Goal: Obtain resource: Obtain resource

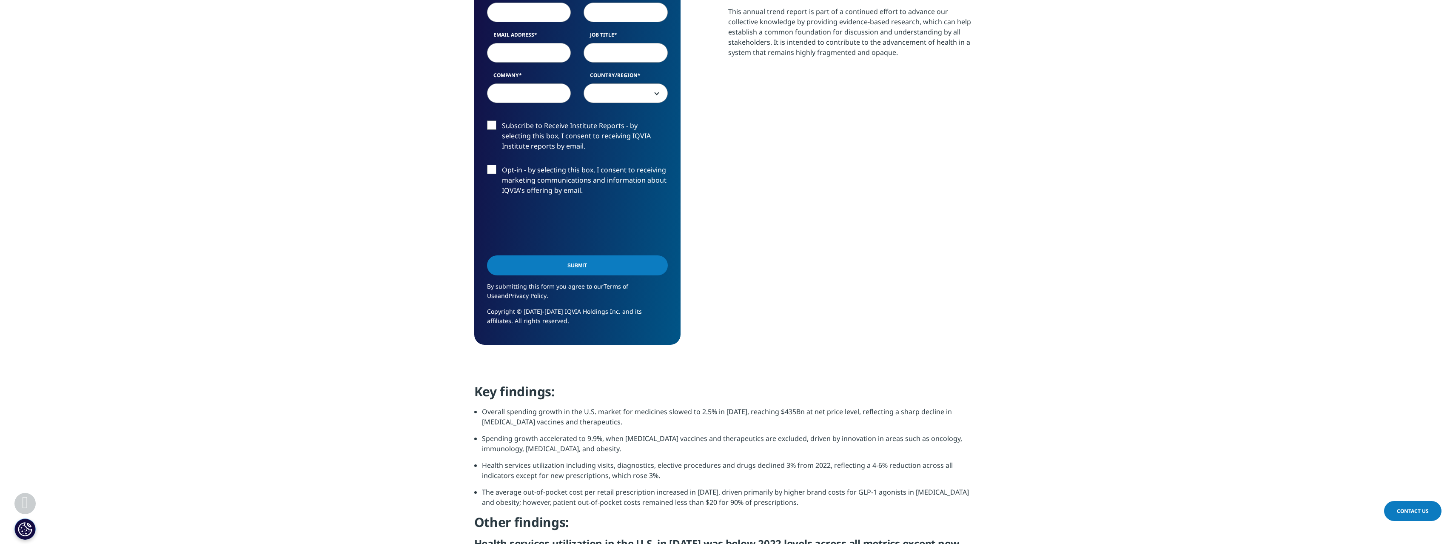
scroll to position [467, 0]
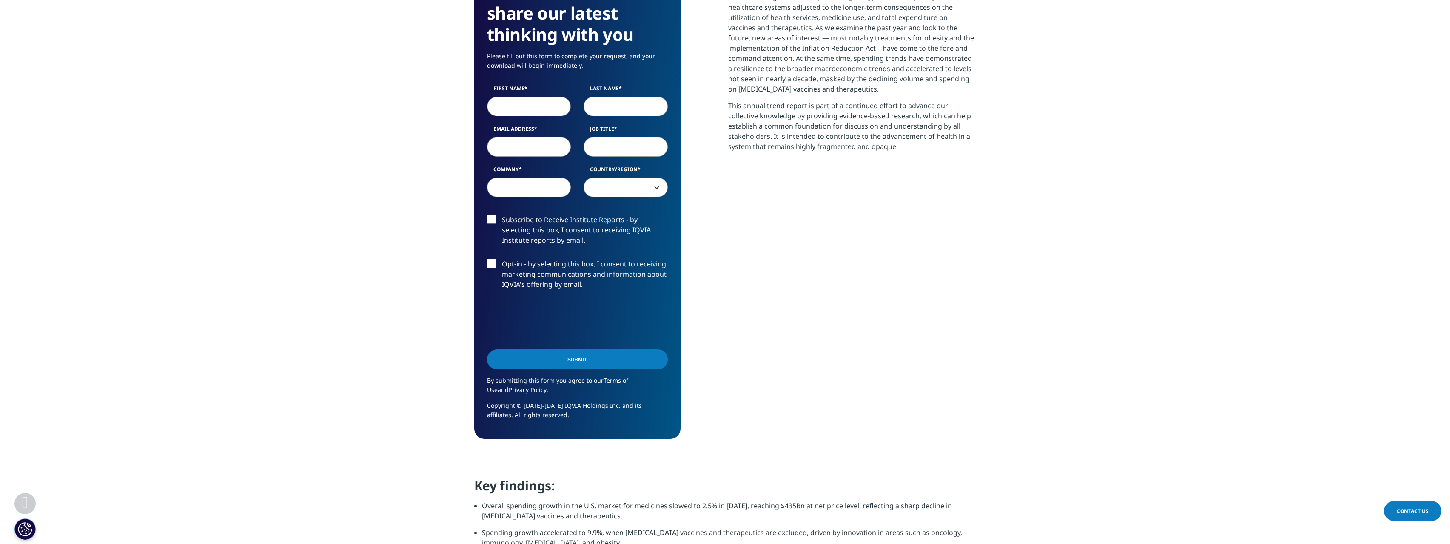
click at [523, 104] on input "First Name" at bounding box center [529, 107] width 84 height 20
type input "Natalia"
type input "Ruh"
select select "[GEOGRAPHIC_DATA]"
click at [546, 145] on input "Email Address" at bounding box center [529, 147] width 84 height 20
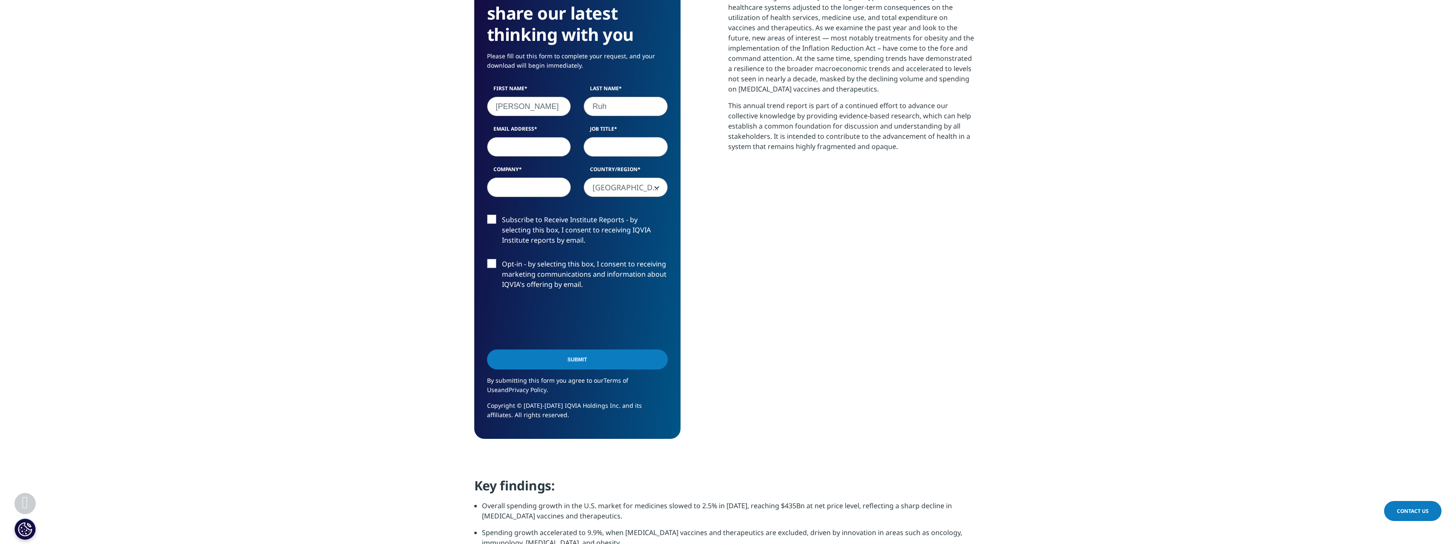
type input "natalia.30.ruh@gmail.com"
click at [623, 145] on input "Job Title" at bounding box center [626, 147] width 84 height 20
type input "consultant"
click at [544, 190] on input "Company" at bounding box center [529, 187] width 84 height 20
type input "BCG"
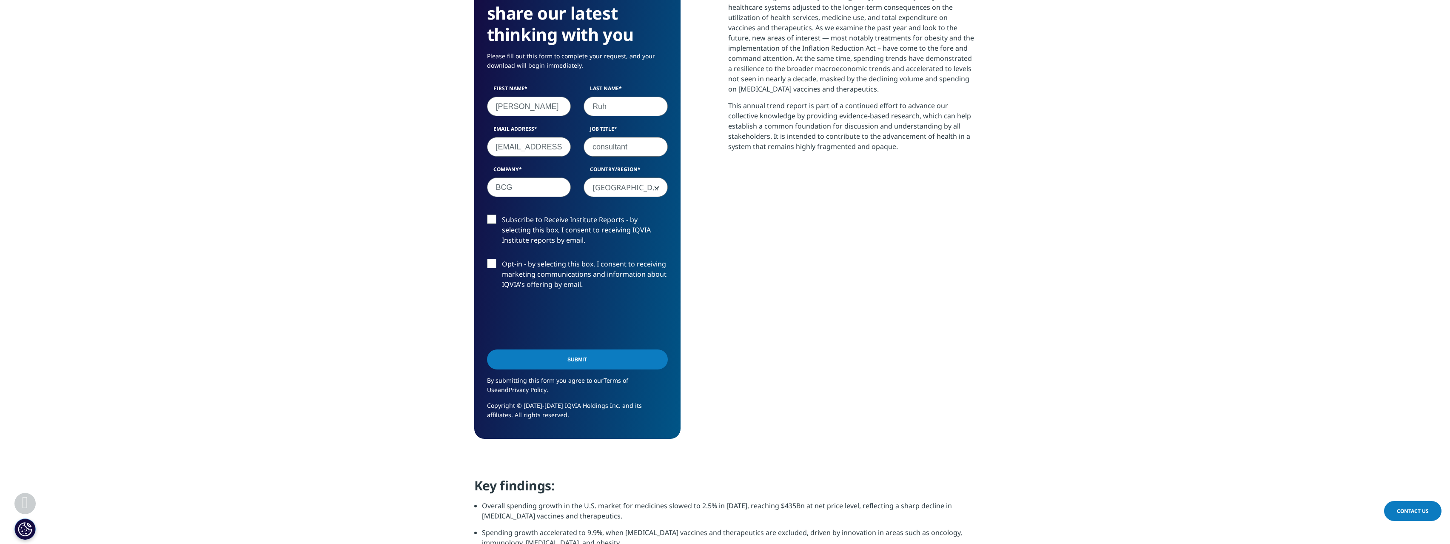
click at [529, 222] on label "Subscribe to Receive Institute Reports - by selecting this box, I consent to re…" at bounding box center [577, 231] width 181 height 35
click at [502, 214] on input "Subscribe to Receive Institute Reports - by selecting this box, I consent to re…" at bounding box center [502, 214] width 0 height 0
click at [529, 222] on label "Subscribe to Receive Institute Reports - by selecting this box, I consent to re…" at bounding box center [577, 231] width 181 height 35
click at [502, 214] on input "Subscribe to Receive Institute Reports - by selecting this box, I consent to re…" at bounding box center [502, 214] width 0 height 0
click at [556, 359] on input "Submit" at bounding box center [577, 359] width 181 height 20
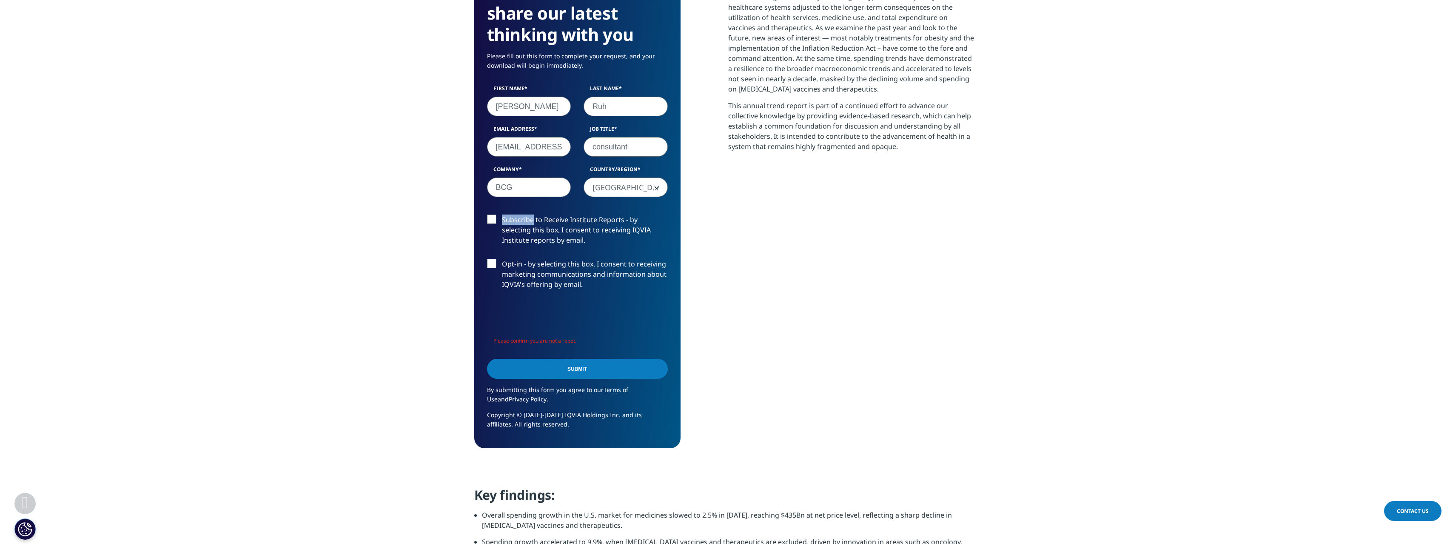
scroll to position [479, 502]
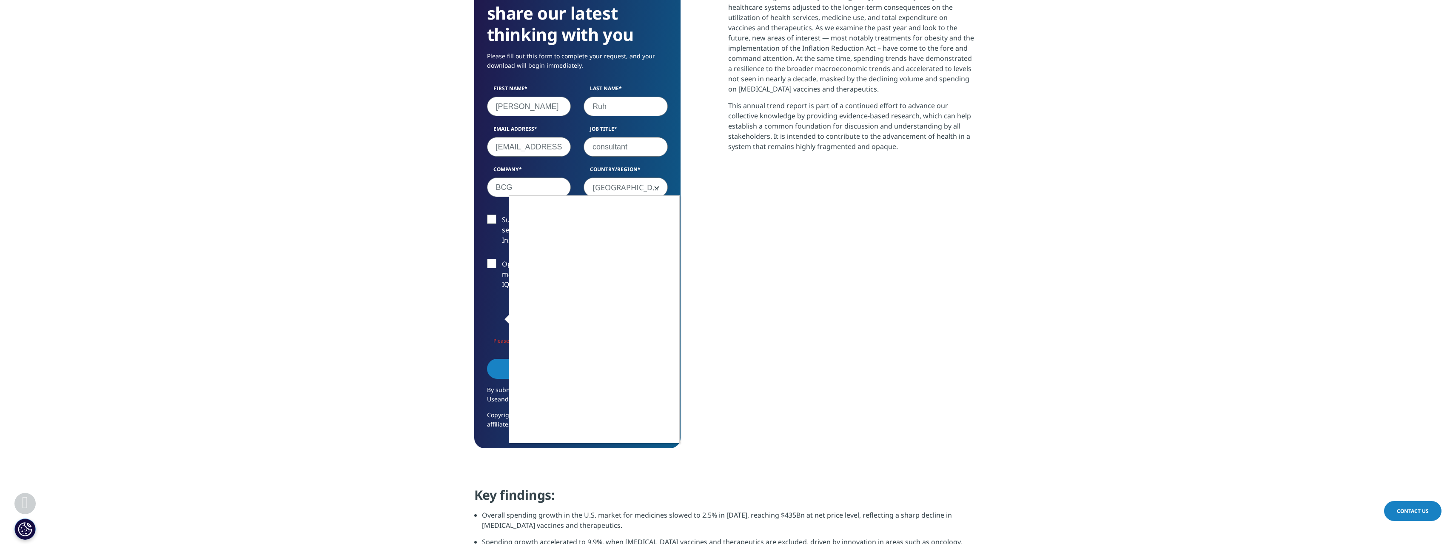
click at [666, 448] on div at bounding box center [725, 272] width 1450 height 544
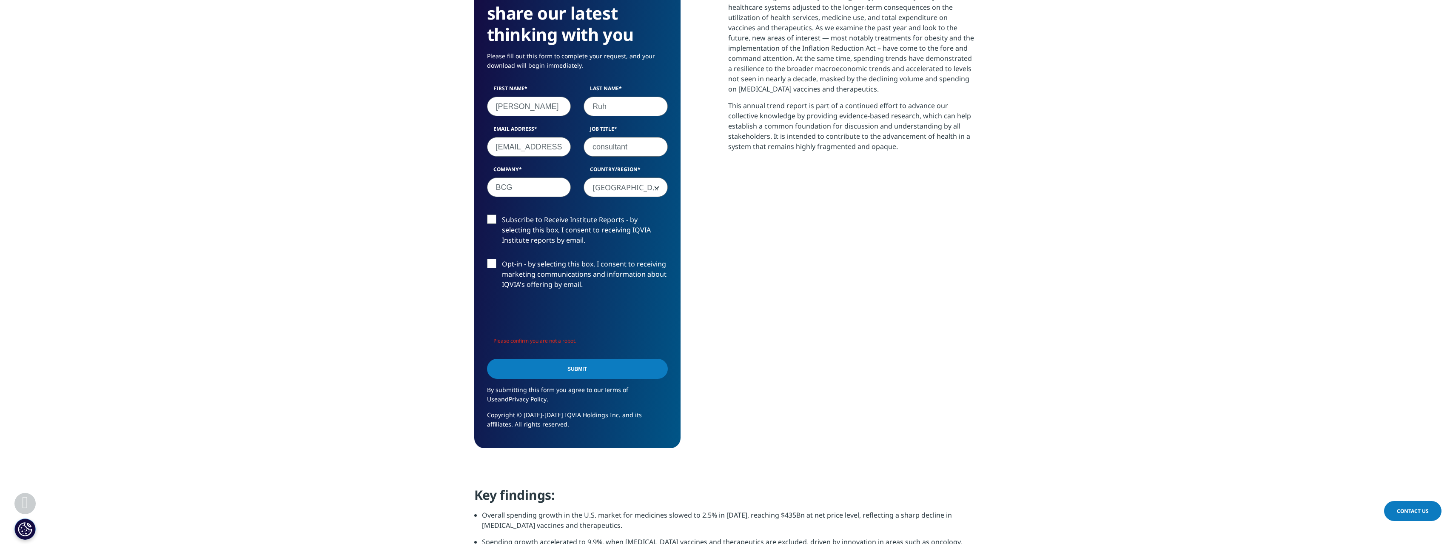
click at [602, 368] on input "Submit" at bounding box center [577, 369] width 181 height 20
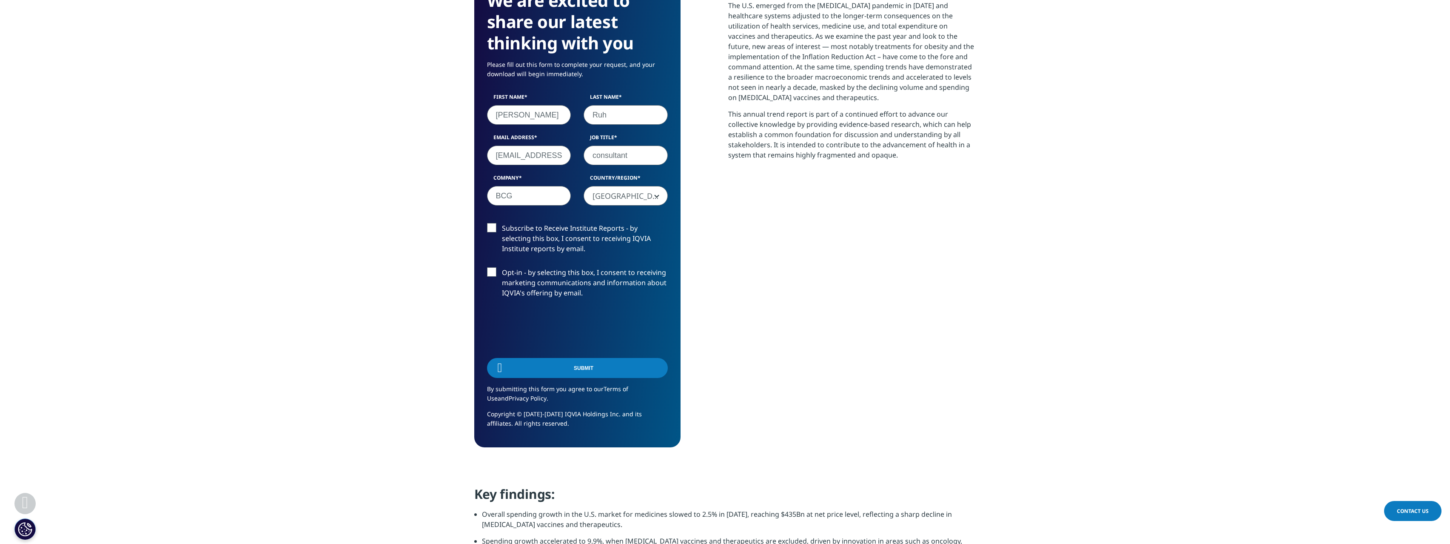
scroll to position [448, 0]
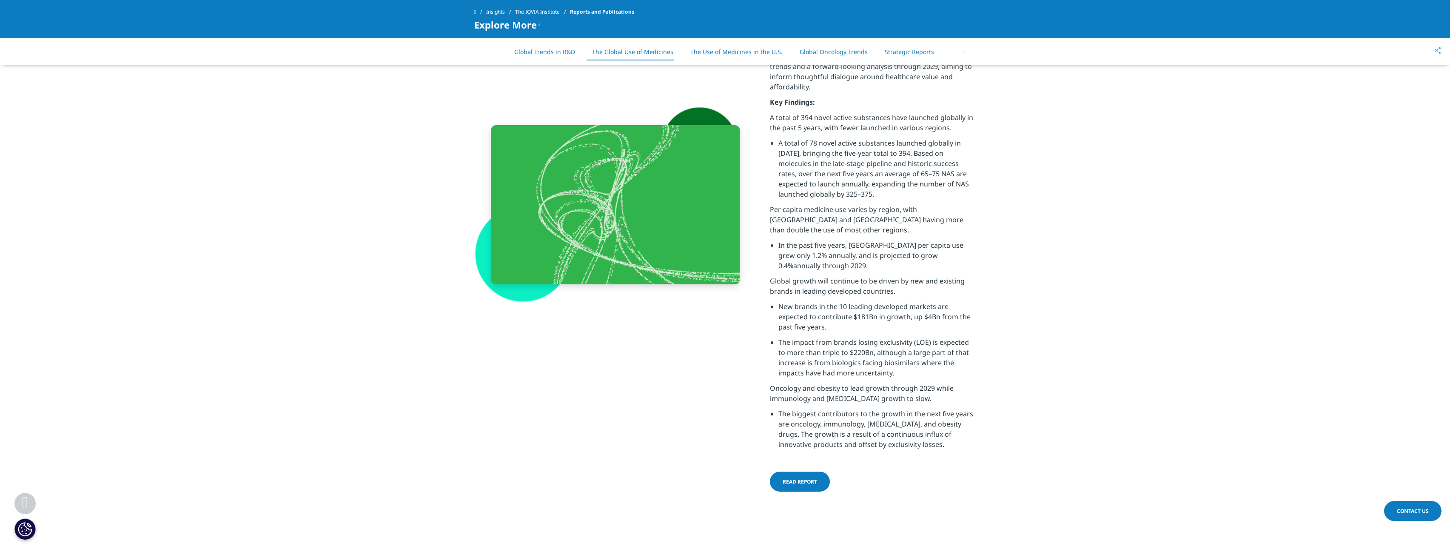
scroll to position [1615, 0]
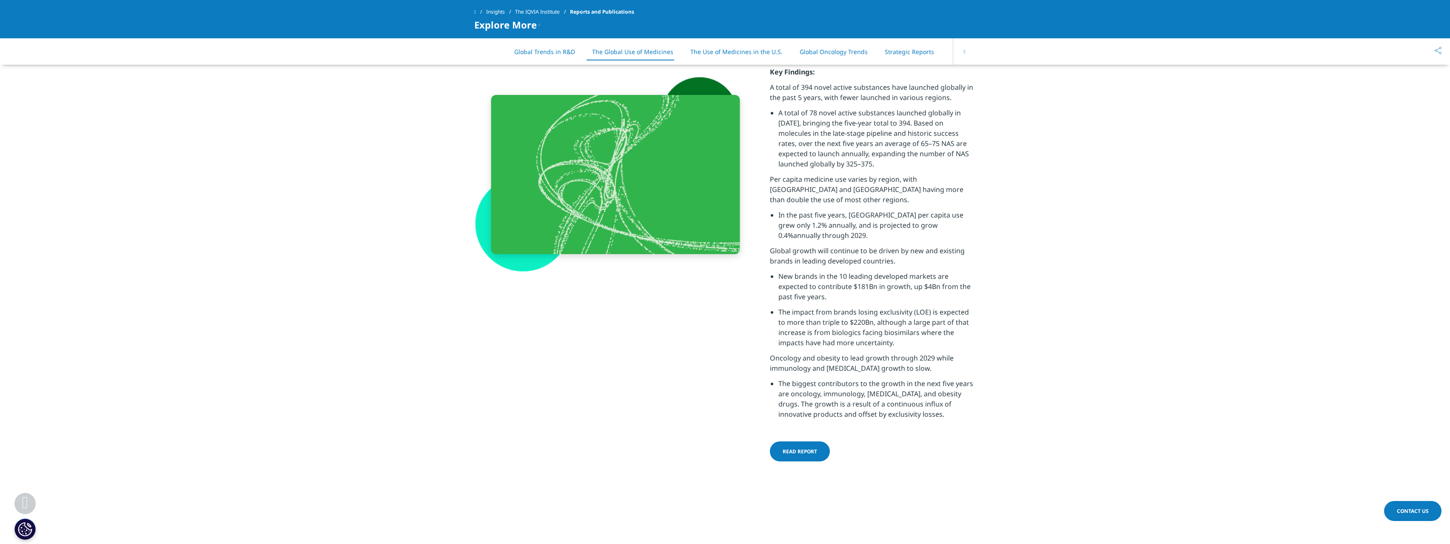
click at [799, 455] on link "Read Report" at bounding box center [800, 451] width 60 height 20
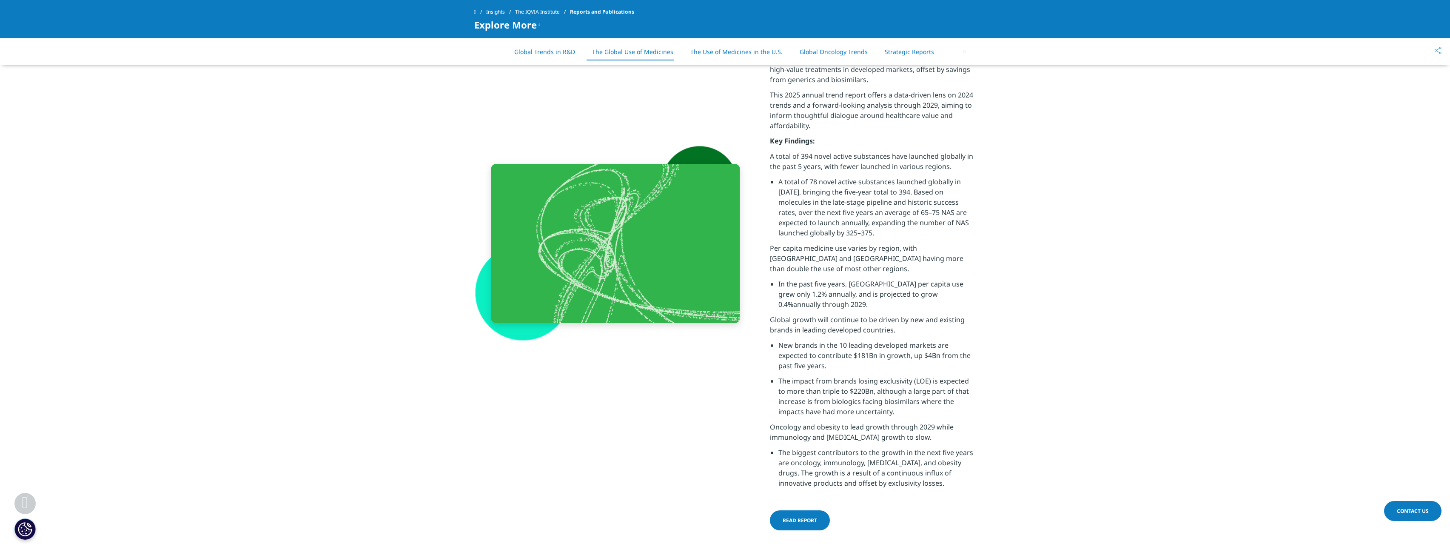
scroll to position [1557, 0]
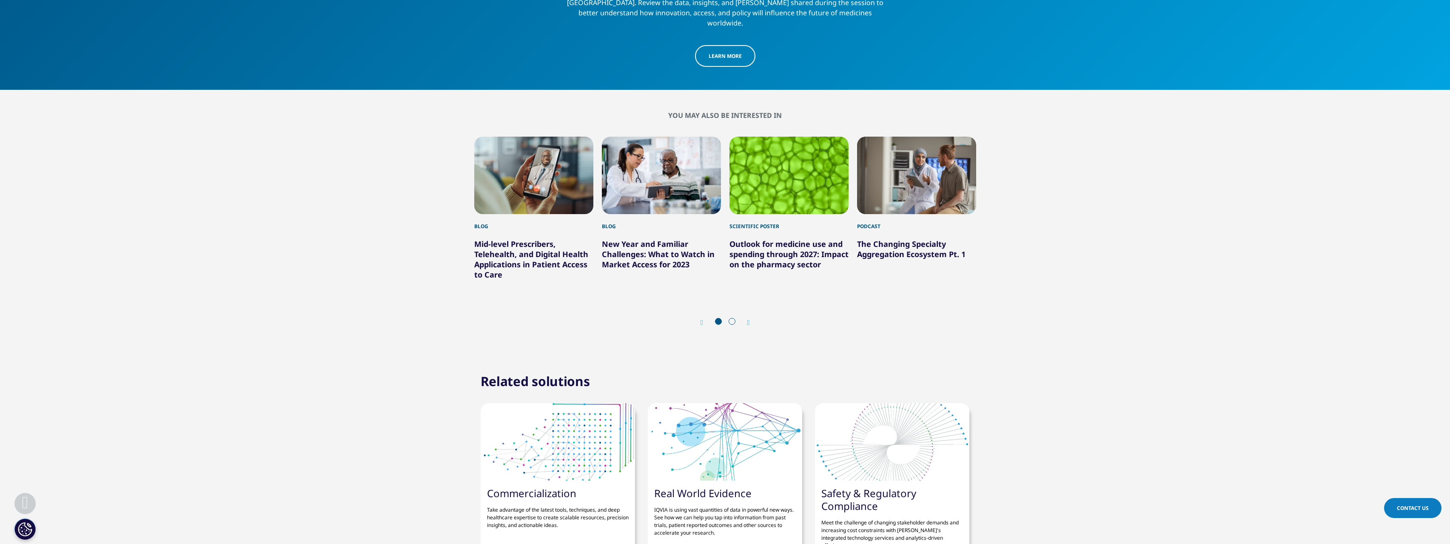
scroll to position [3132, 0]
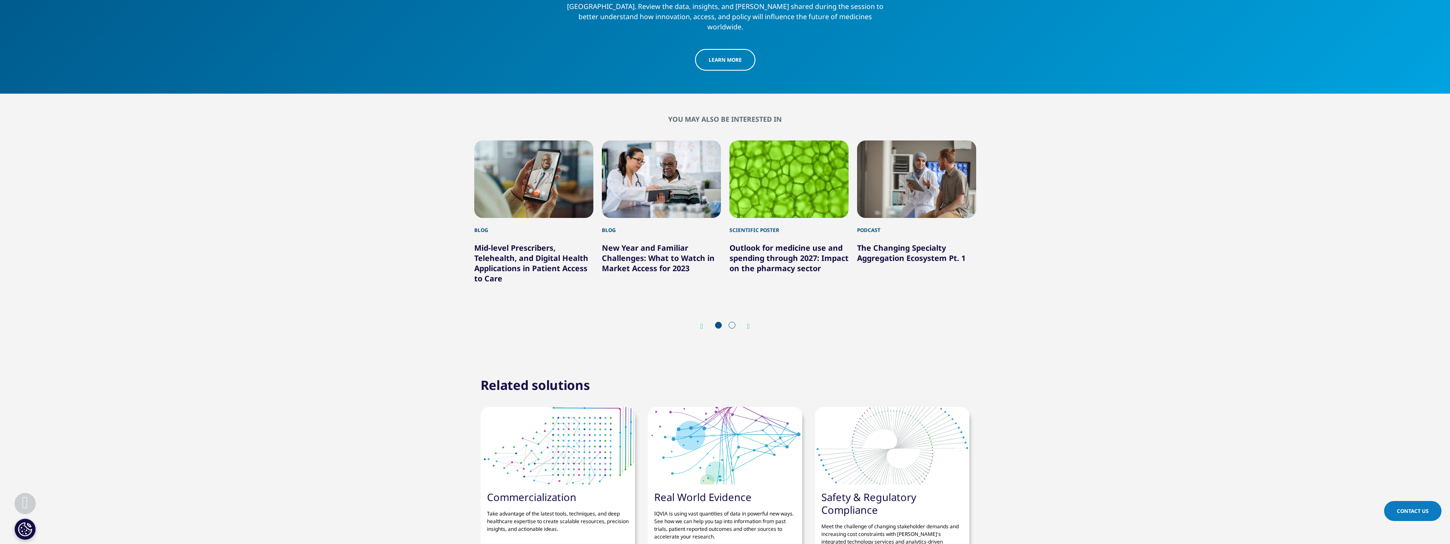
click at [749, 323] on icon "Next slide" at bounding box center [748, 326] width 3 height 7
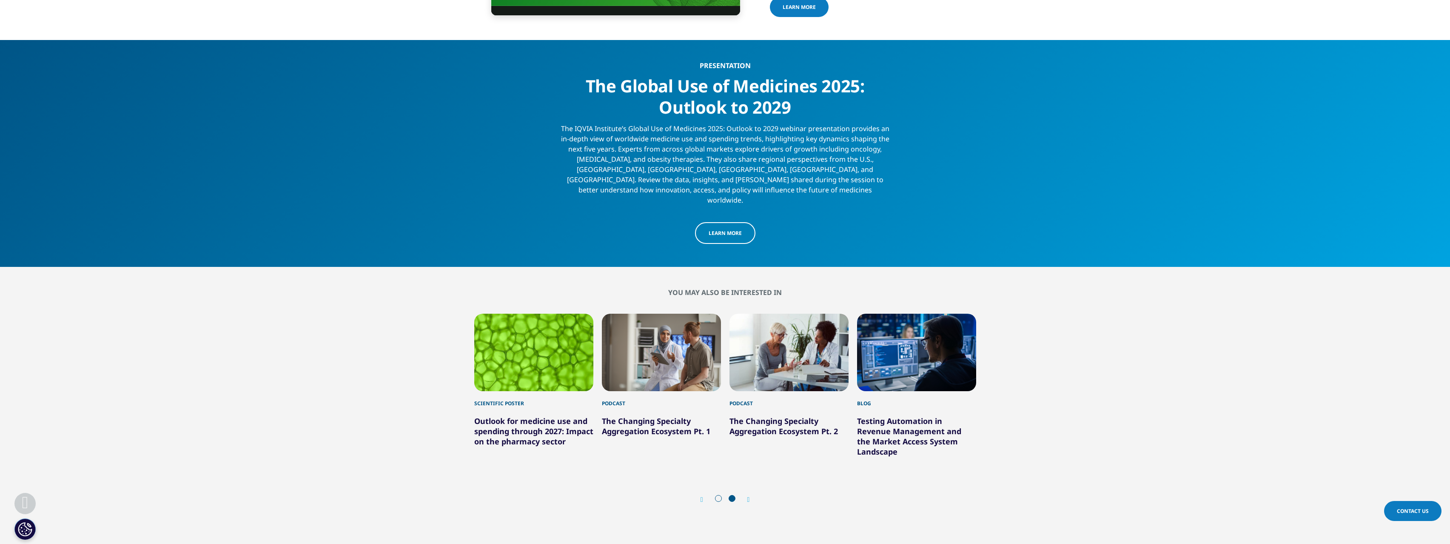
scroll to position [2735, 0]
